Goal: Information Seeking & Learning: Learn about a topic

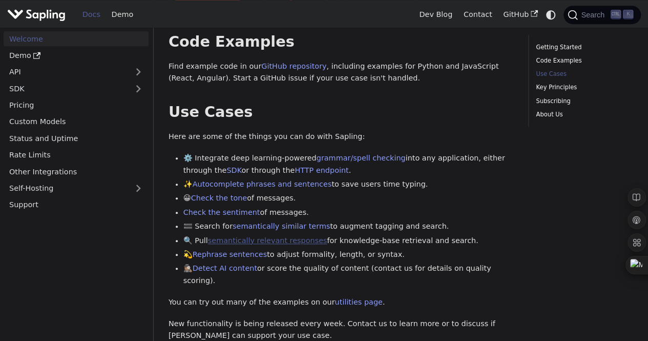
scroll to position [365, 0]
click at [250, 250] on link "Rephrase sentences" at bounding box center [230, 254] width 74 height 8
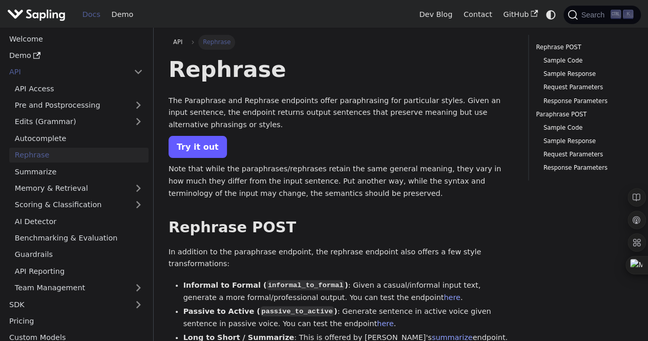
click at [210, 145] on link "Try it out" at bounding box center [198, 147] width 58 height 22
click at [62, 138] on link "Autocomplete" at bounding box center [78, 138] width 139 height 15
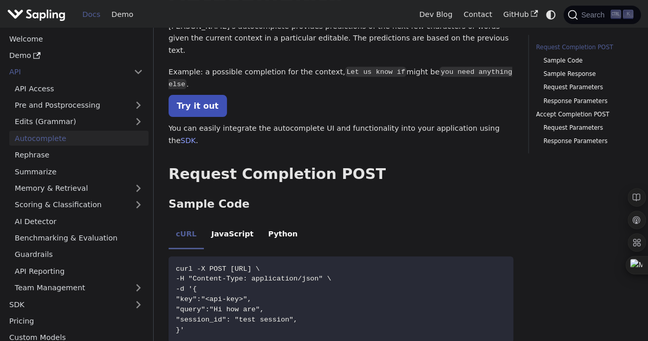
scroll to position [81, 0]
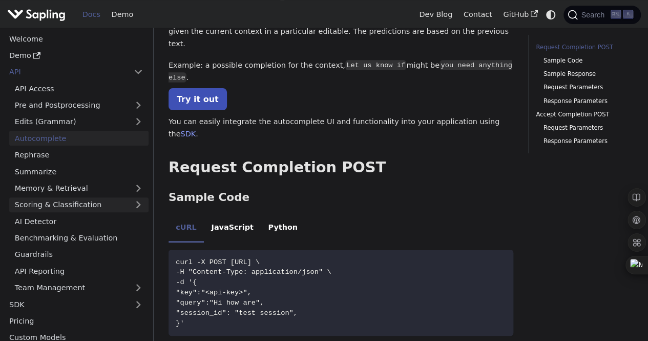
click at [85, 205] on link "Scoring & Classification" at bounding box center [78, 204] width 139 height 15
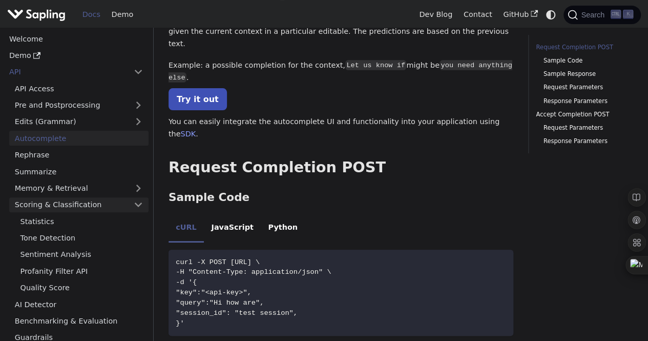
click at [85, 205] on link "Scoring & Classification" at bounding box center [78, 204] width 139 height 15
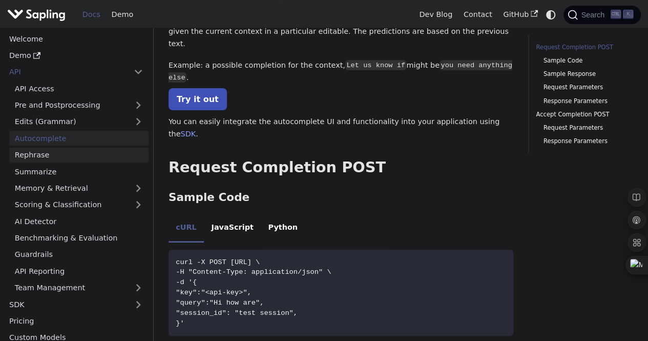
click at [66, 156] on link "Rephrase" at bounding box center [78, 155] width 139 height 15
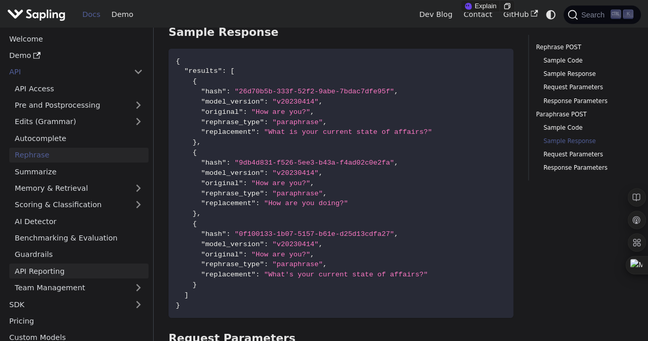
scroll to position [90, 0]
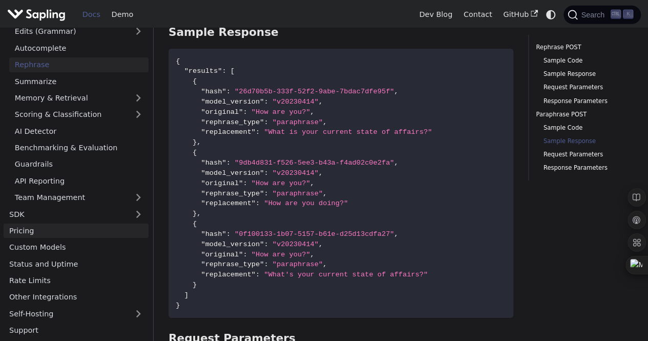
click at [46, 230] on link "Pricing" at bounding box center [76, 230] width 145 height 15
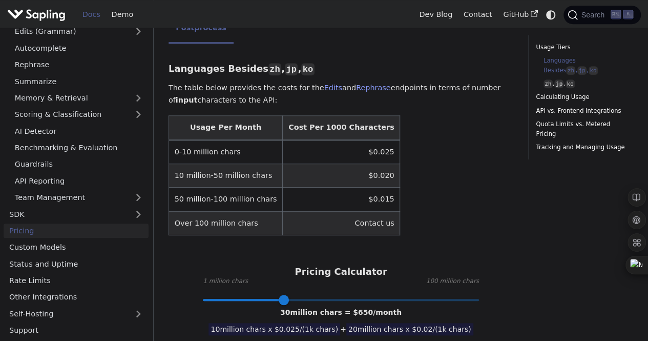
scroll to position [295, 0]
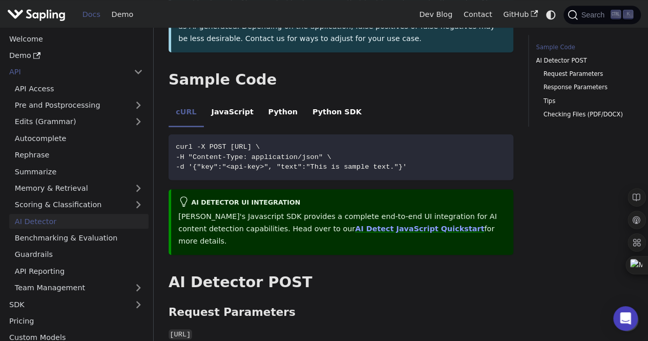
scroll to position [246, 0]
click at [216, 101] on li "JavaScript" at bounding box center [232, 113] width 57 height 29
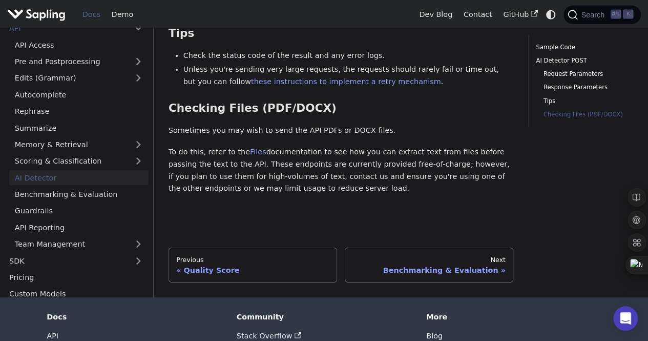
scroll to position [1657, 0]
click at [84, 187] on link "Benchmarking & Evaluation" at bounding box center [78, 194] width 139 height 15
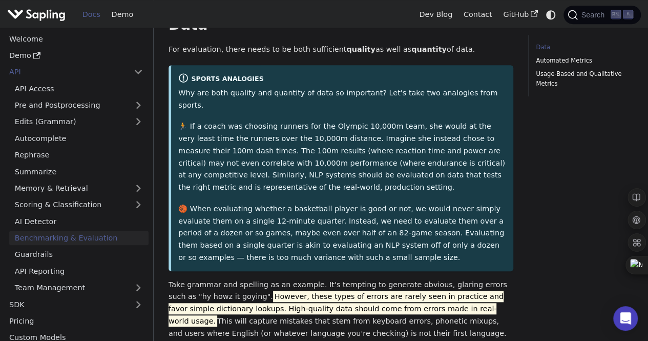
scroll to position [90, 0]
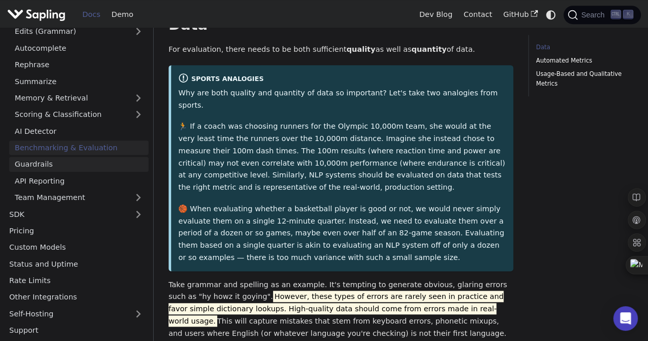
click at [65, 167] on link "Guardrails" at bounding box center [78, 164] width 139 height 15
